Goal: Task Accomplishment & Management: Manage account settings

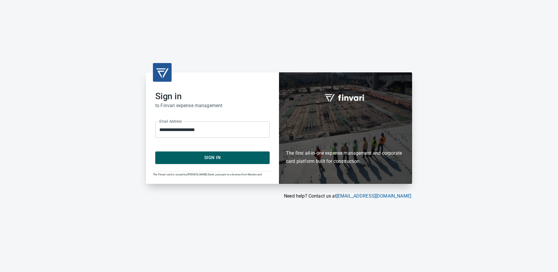
click at [236, 158] on span "Sign In" at bounding box center [213, 158] width 102 height 8
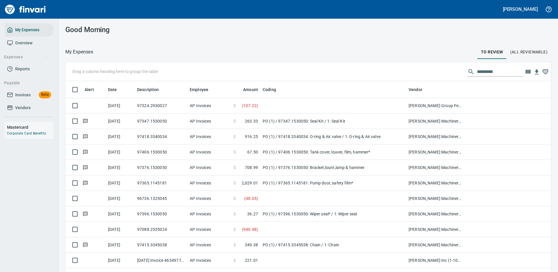
scroll to position [203, 472]
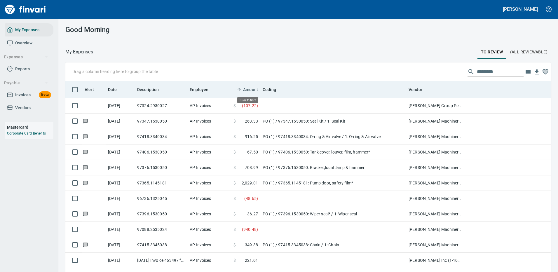
click at [254, 89] on span "Amount" at bounding box center [250, 89] width 15 height 7
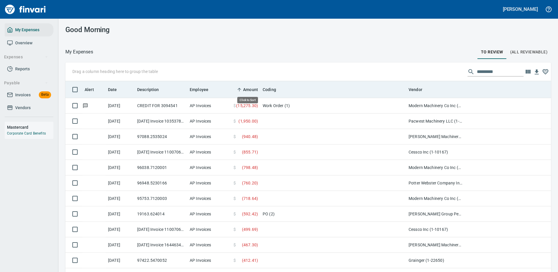
click at [254, 89] on span "Amount" at bounding box center [250, 89] width 15 height 7
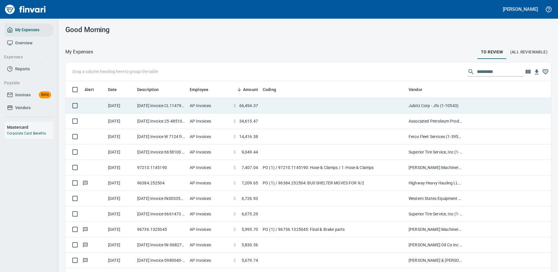
click at [240, 108] on span "66,494.37" at bounding box center [248, 106] width 19 height 6
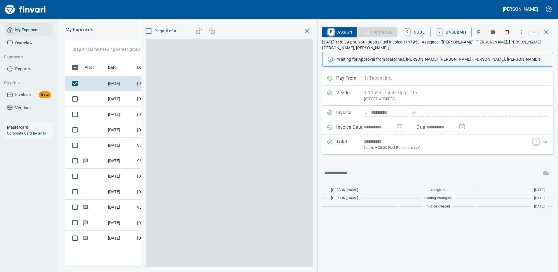
scroll to position [199, 331]
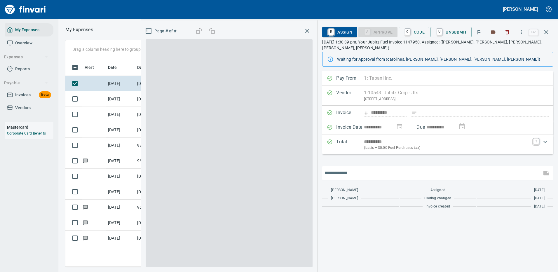
click at [349, 171] on input "text" at bounding box center [431, 172] width 215 height 9
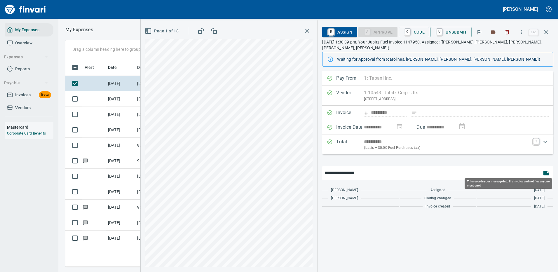
type input "**********"
click at [545, 171] on icon "button" at bounding box center [546, 173] width 6 height 5
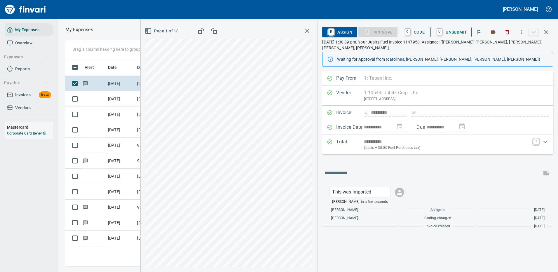
click at [450, 34] on span "U Unsubmit" at bounding box center [451, 32] width 32 height 10
